Goal: Task Accomplishment & Management: Use online tool/utility

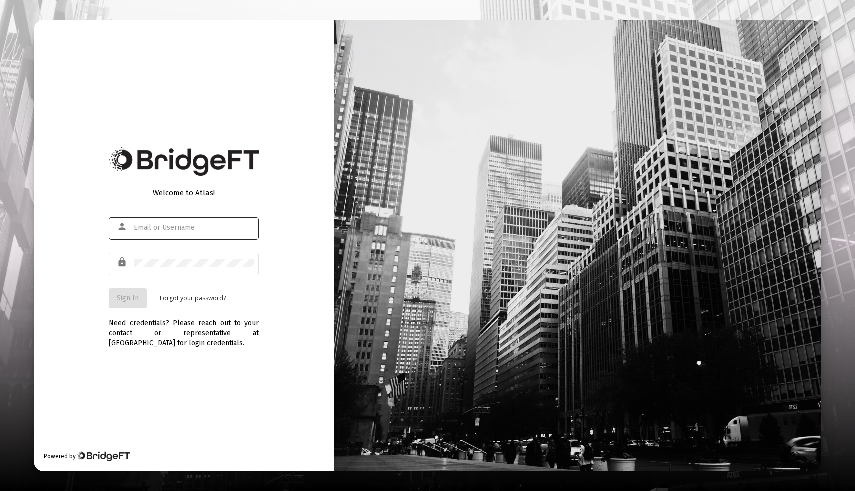
type input "[EMAIL_ADDRESS][DOMAIN_NAME]"
click at [131, 294] on span "Sign In" at bounding box center [128, 298] width 22 height 9
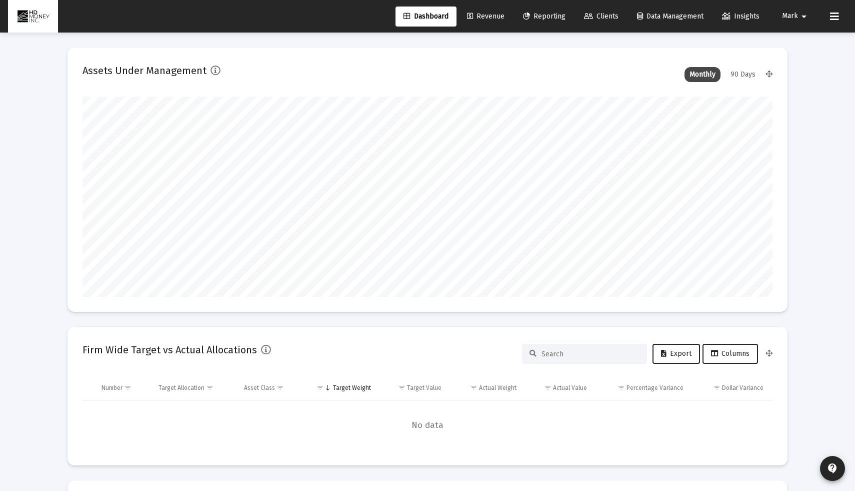
scroll to position [200, 372]
type input "[DATE]"
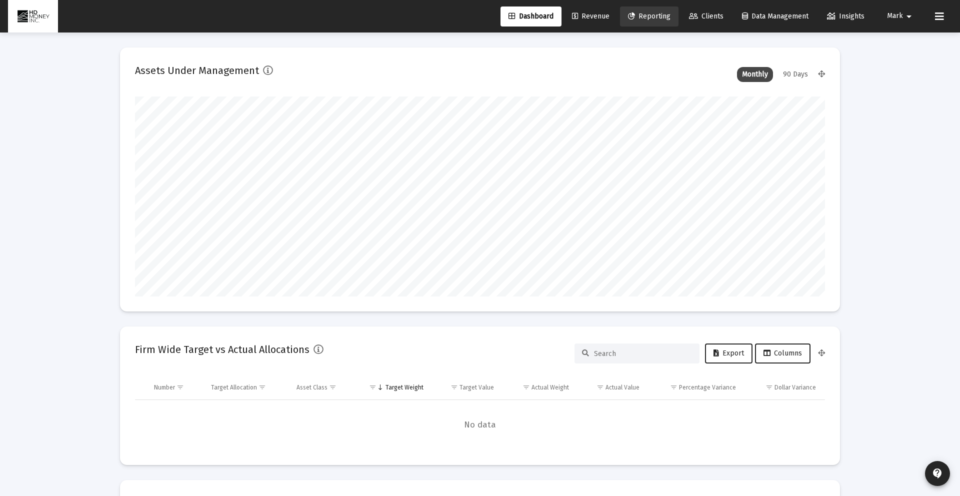
click at [642, 14] on span "Reporting" at bounding box center [649, 16] width 43 height 9
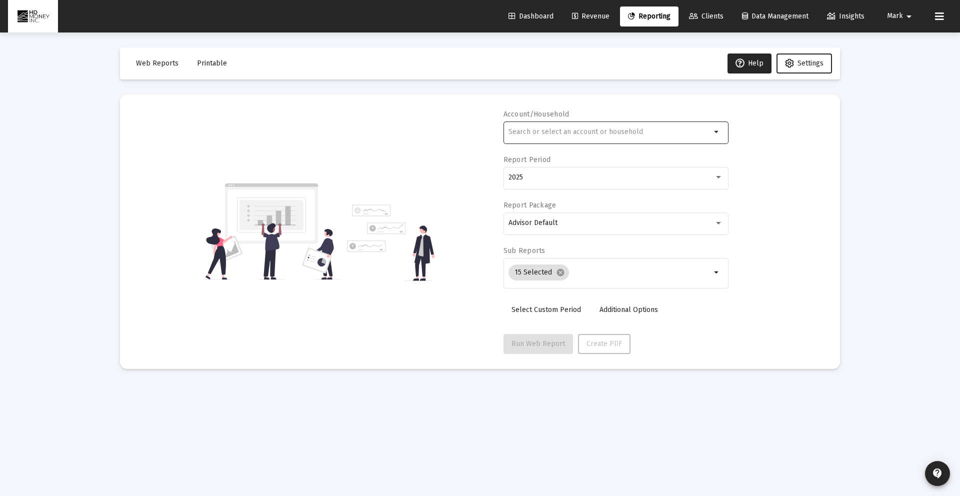
click at [640, 143] on div at bounding box center [610, 132] width 203 height 25
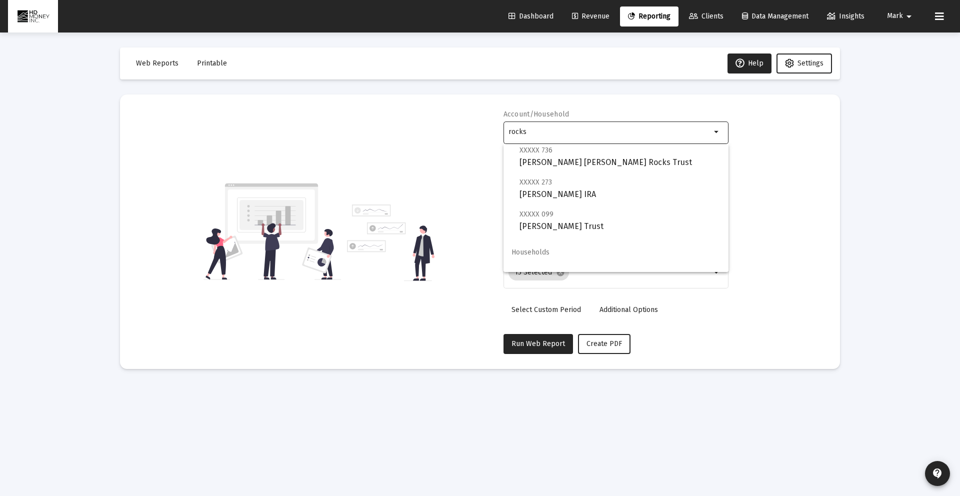
scroll to position [72, 0]
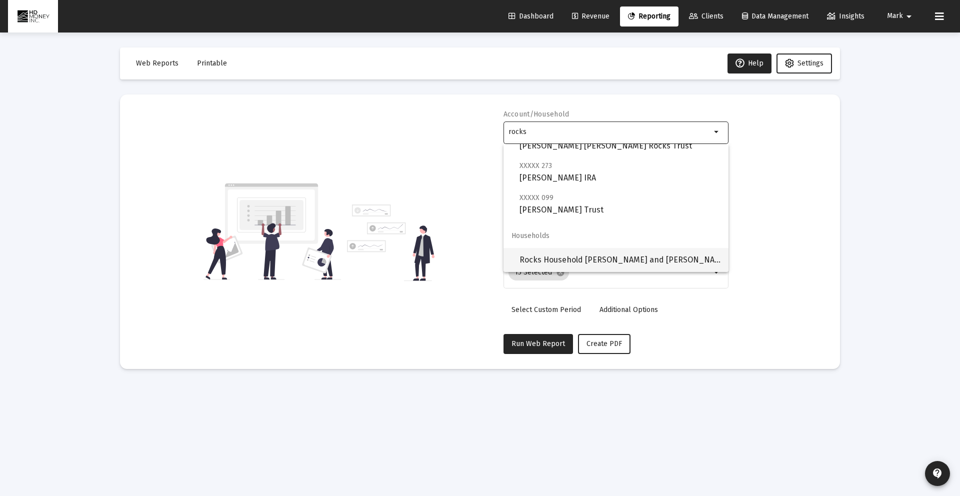
click at [622, 260] on span "Rocks Household [PERSON_NAME] and [PERSON_NAME]" at bounding box center [620, 260] width 201 height 24
type input "Rocks Household [PERSON_NAME] and [PERSON_NAME]"
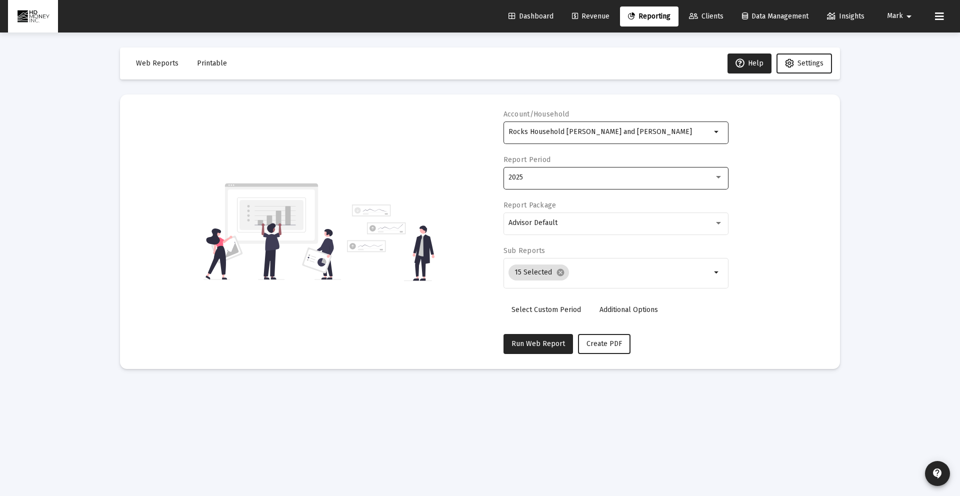
click at [613, 173] on div "2025" at bounding box center [616, 177] width 215 height 25
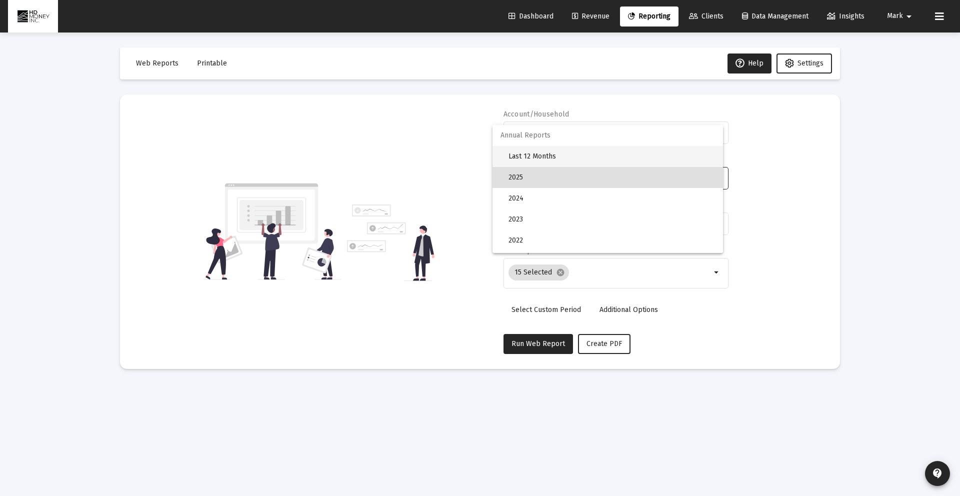
click at [611, 160] on span "Last 12 Months" at bounding box center [612, 156] width 207 height 21
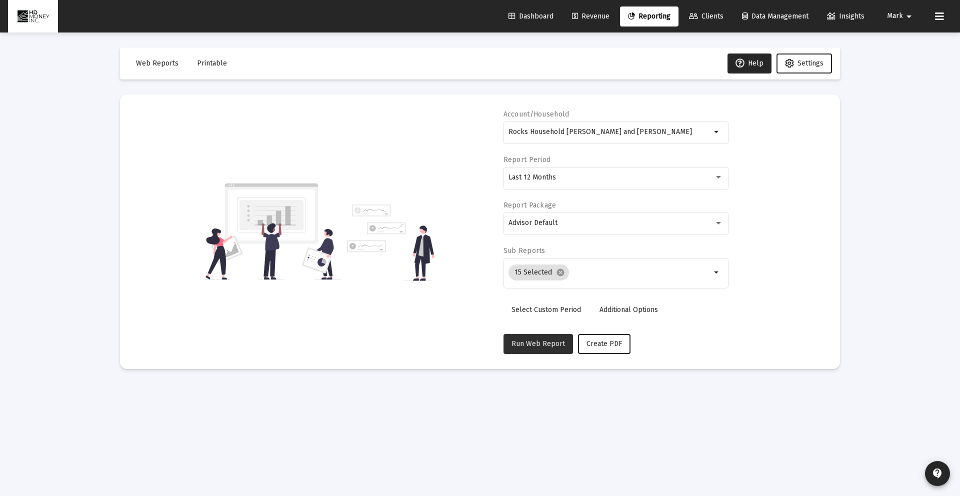
click at [550, 346] on span "Run Web Report" at bounding box center [539, 344] width 54 height 9
select select "View all"
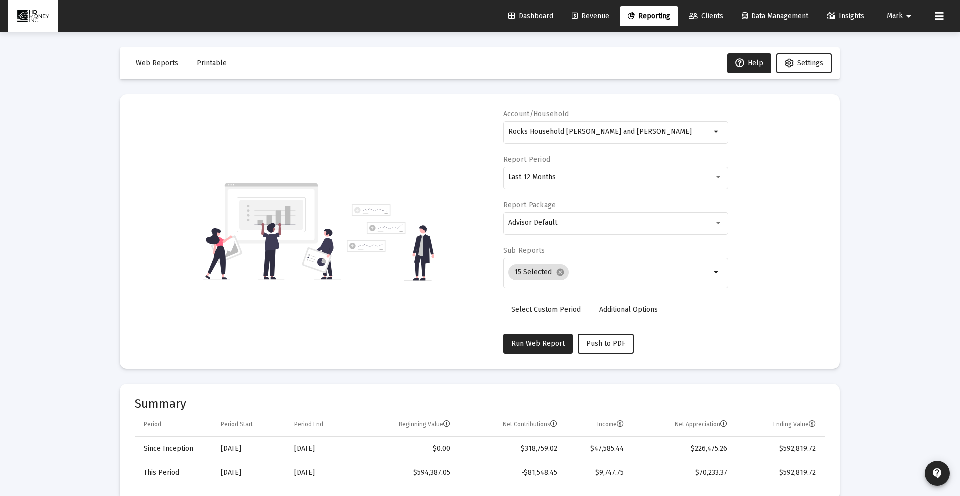
scroll to position [480, 0]
click at [171, 61] on span "Web Reports" at bounding box center [157, 63] width 43 height 9
click at [212, 68] on button "Printable" at bounding box center [212, 64] width 46 height 20
